Goal: Find specific page/section: Find specific page/section

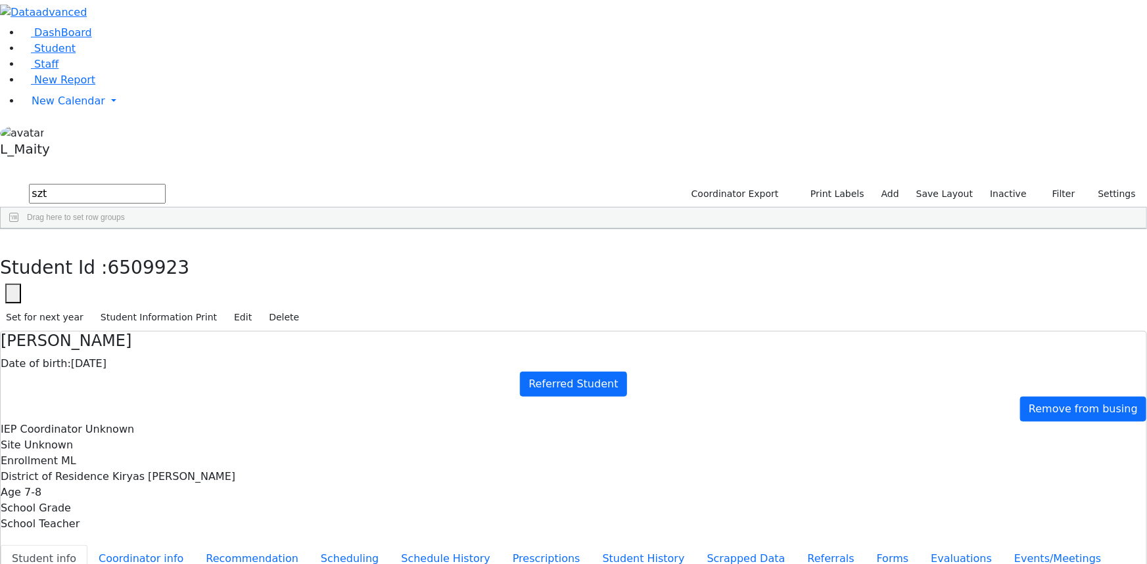
scroll to position [77, 0]
click at [19, 229] on button "button" at bounding box center [9, 243] width 19 height 28
click at [166, 184] on input "szt" at bounding box center [97, 194] width 137 height 20
drag, startPoint x: 217, startPoint y: 45, endPoint x: 168, endPoint y: 55, distance: 50.3
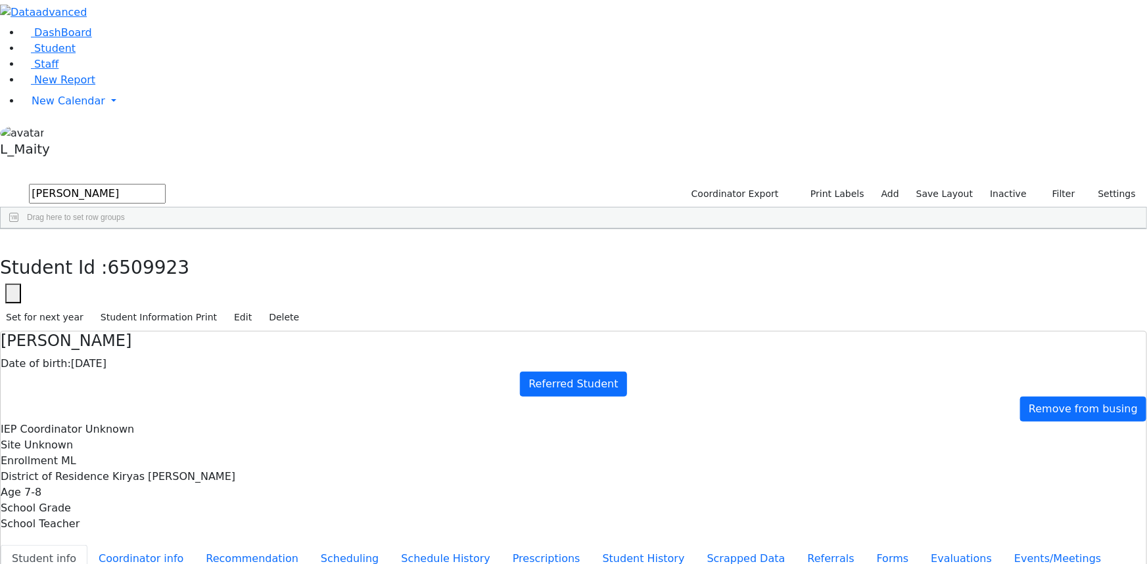
click at [166, 182] on form "[PERSON_NAME]" at bounding box center [83, 194] width 166 height 25
click at [166, 184] on input "[PERSON_NAME]" at bounding box center [97, 194] width 137 height 20
drag, startPoint x: 208, startPoint y: 55, endPoint x: 175, endPoint y: 62, distance: 33.8
click at [166, 184] on input "[PERSON_NAME]" at bounding box center [97, 194] width 137 height 20
type input "koh"
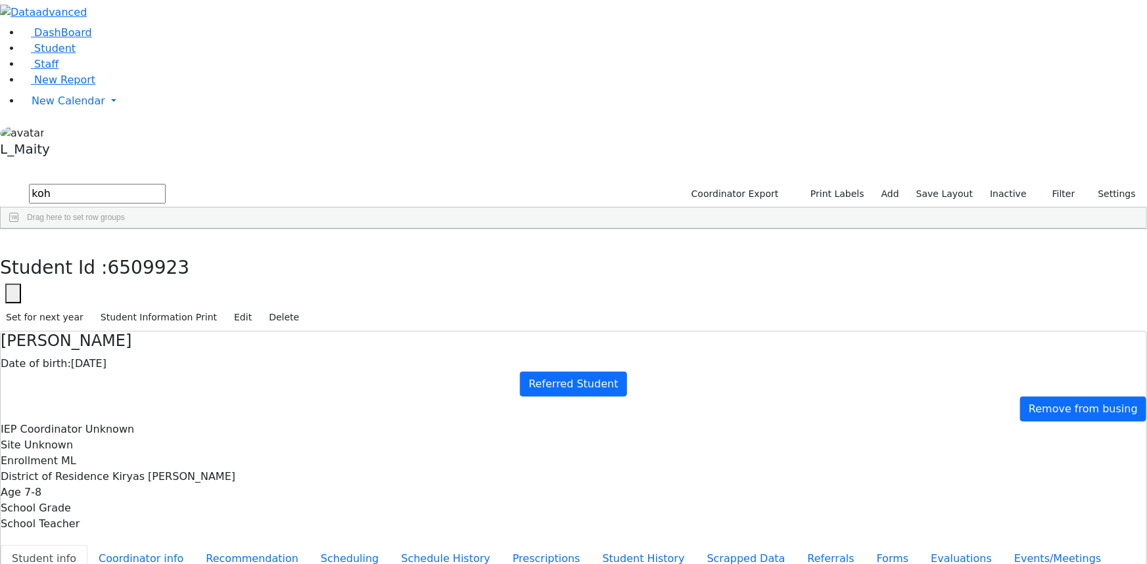
click at [1012, 184] on label "Inactive" at bounding box center [1008, 194] width 49 height 20
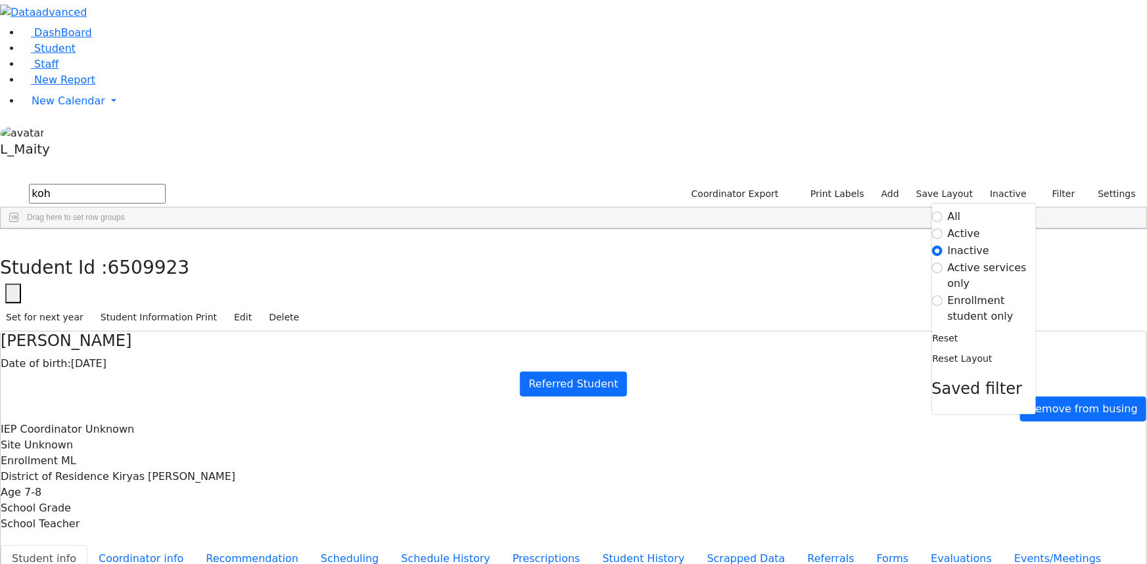
click at [948, 226] on label "Active" at bounding box center [964, 234] width 33 height 16
click at [937, 229] on input "Active" at bounding box center [937, 234] width 11 height 11
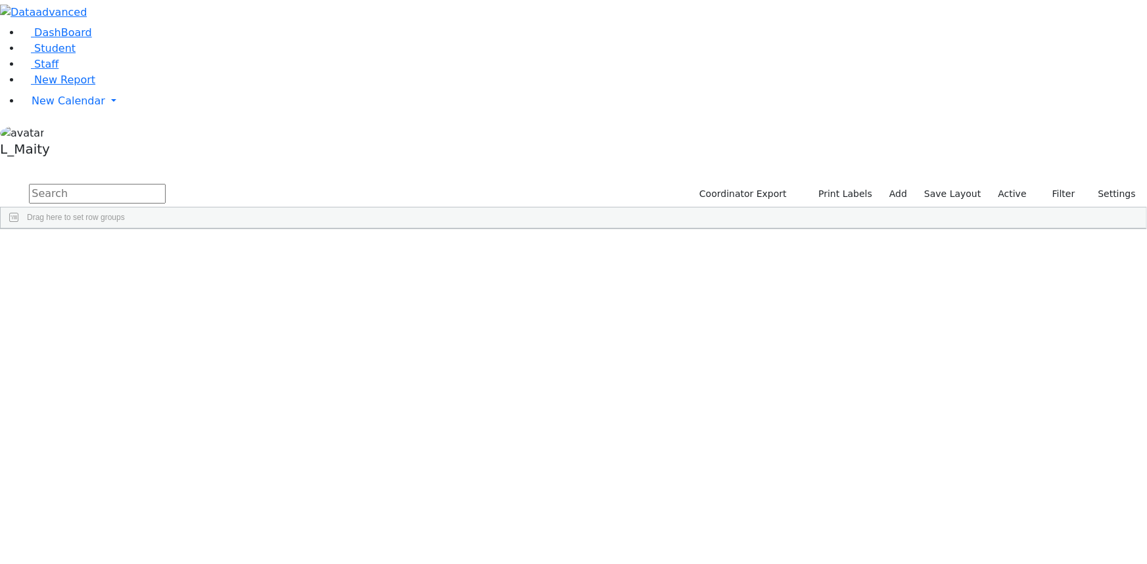
click at [166, 184] on input "text" at bounding box center [97, 194] width 137 height 20
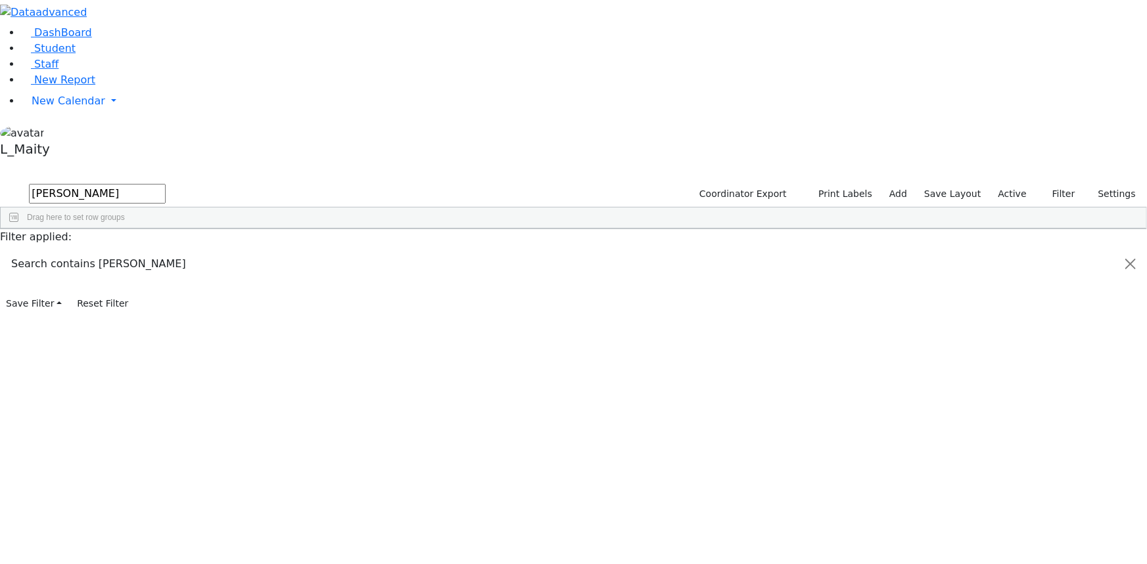
type input "kohn"
click at [221, 285] on div "Simon" at bounding box center [184, 294] width 74 height 18
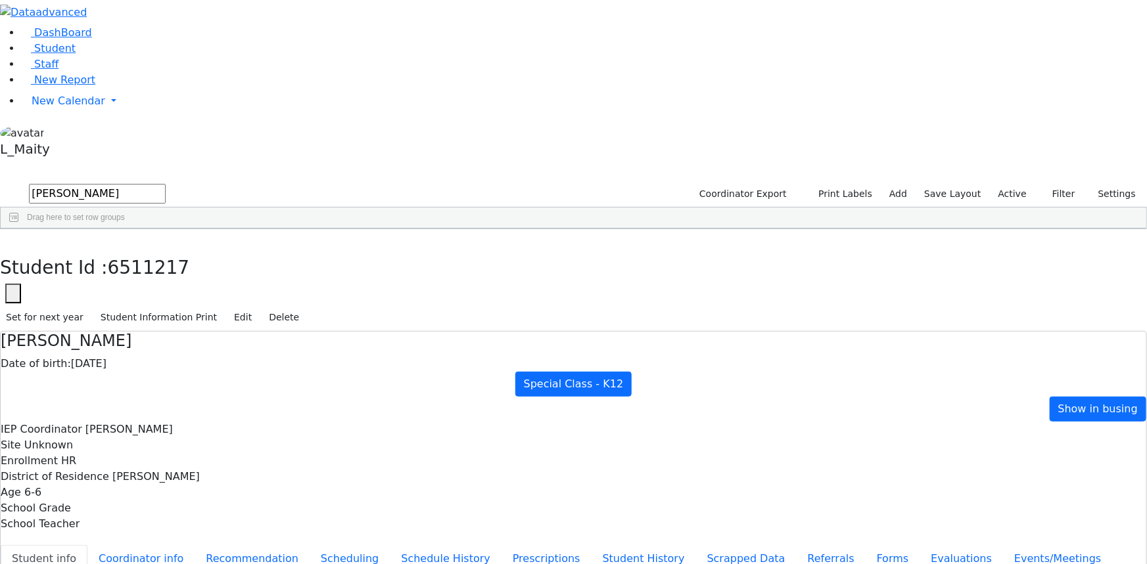
scroll to position [43, 0]
